Goal: Information Seeking & Learning: Learn about a topic

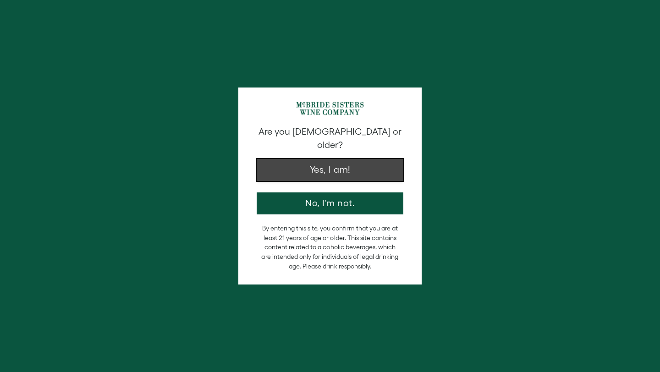
click at [350, 164] on button "Yes, I am!" at bounding box center [330, 170] width 147 height 22
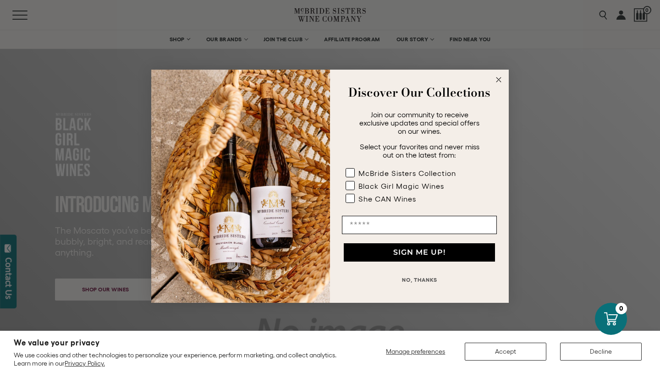
click at [410, 280] on button "NO, THANKS" at bounding box center [419, 280] width 155 height 18
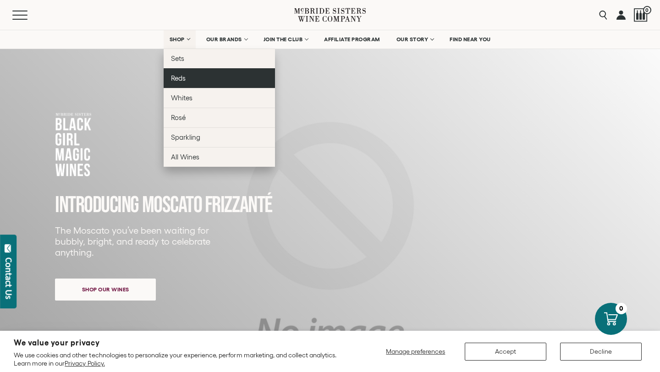
click at [181, 78] on span "Reds" at bounding box center [178, 78] width 15 height 8
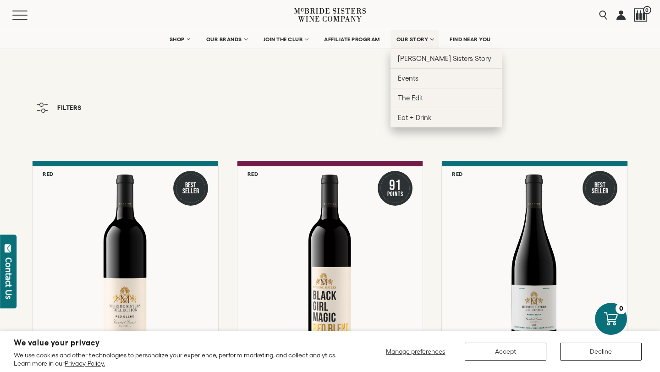
click at [420, 41] on span "OUR STORY" at bounding box center [412, 39] width 32 height 6
